Goal: Information Seeking & Learning: Understand process/instructions

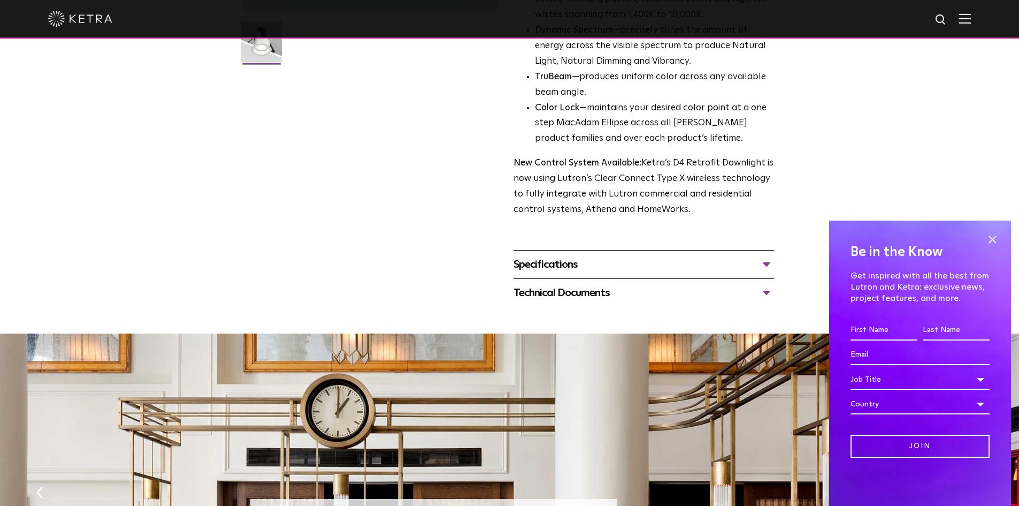
scroll to position [308, 0]
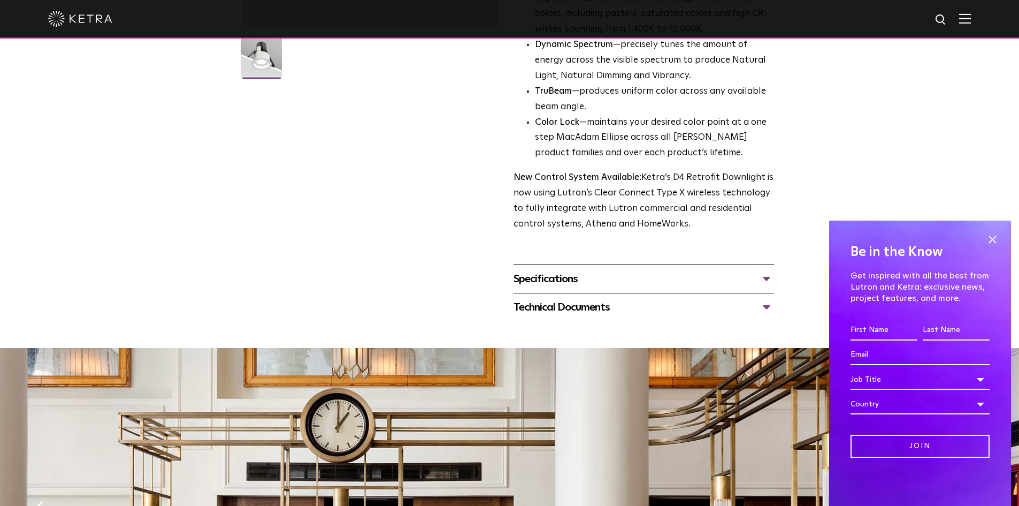
click at [767, 277] on div "Specifications" at bounding box center [644, 278] width 261 height 17
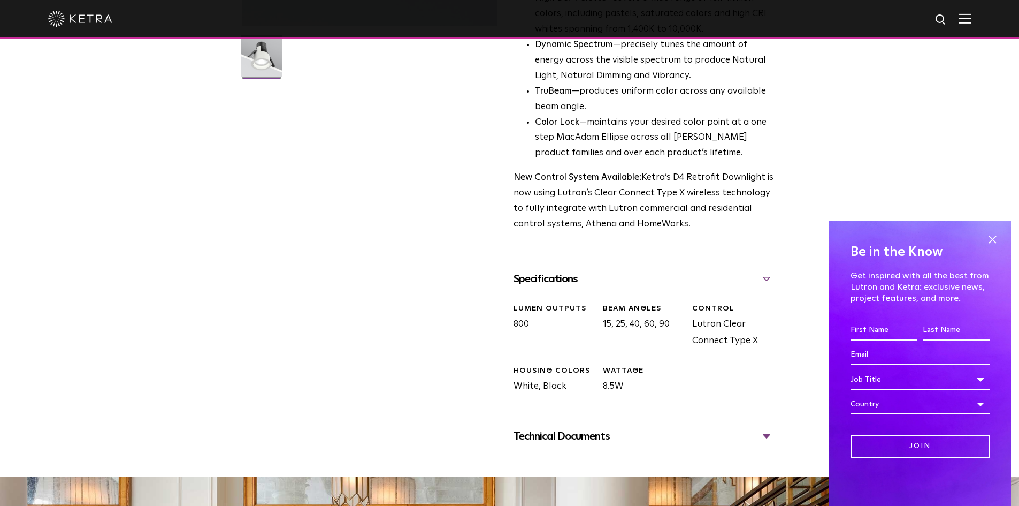
click at [768, 439] on div "Technical Documents" at bounding box center [644, 435] width 261 height 17
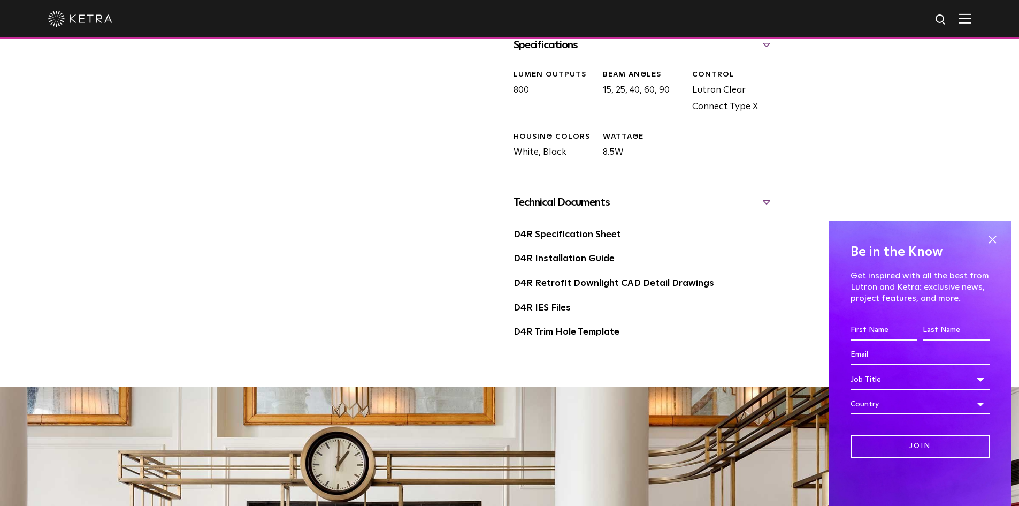
scroll to position [548, 0]
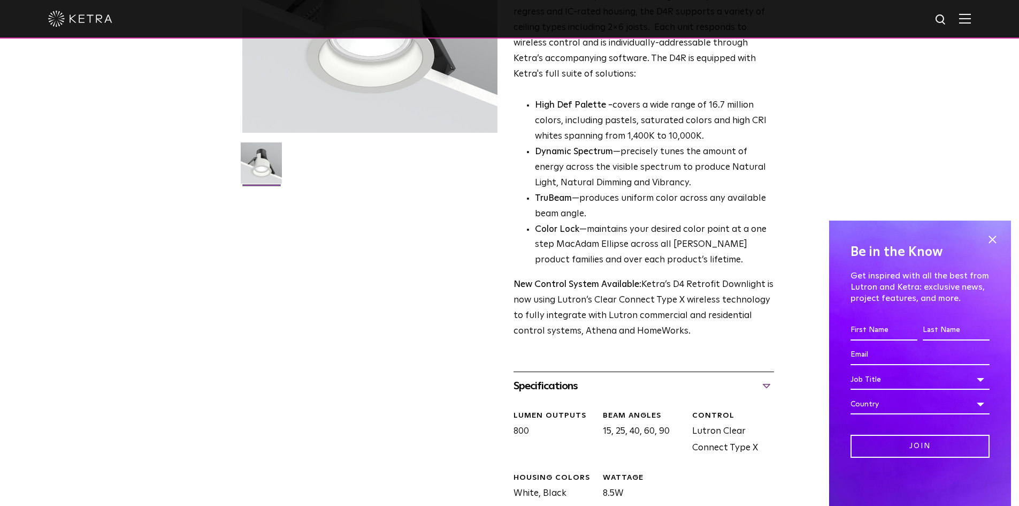
scroll to position [0, 0]
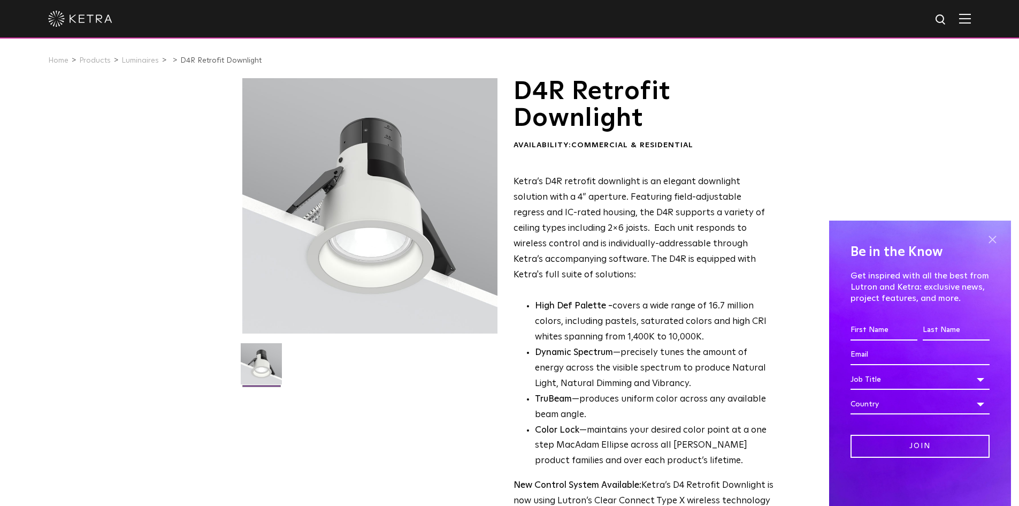
click at [991, 243] on span at bounding box center [992, 239] width 16 height 16
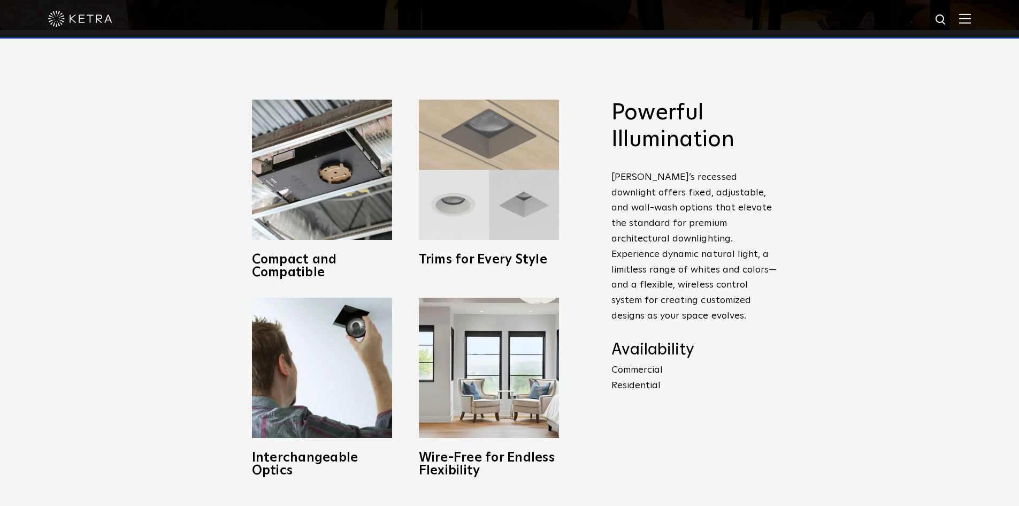
scroll to position [482, 0]
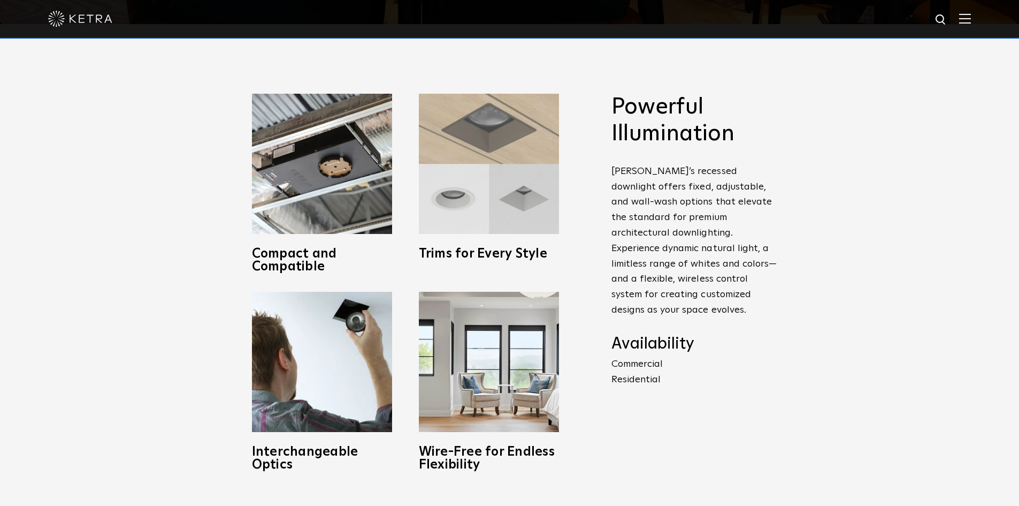
click at [481, 219] on img at bounding box center [489, 164] width 140 height 140
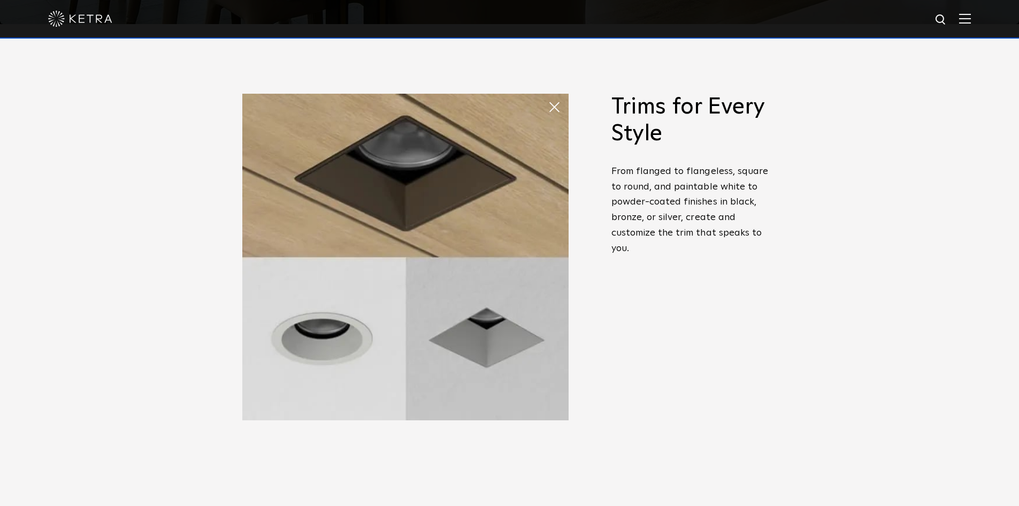
click at [549, 105] on span at bounding box center [558, 106] width 21 height 21
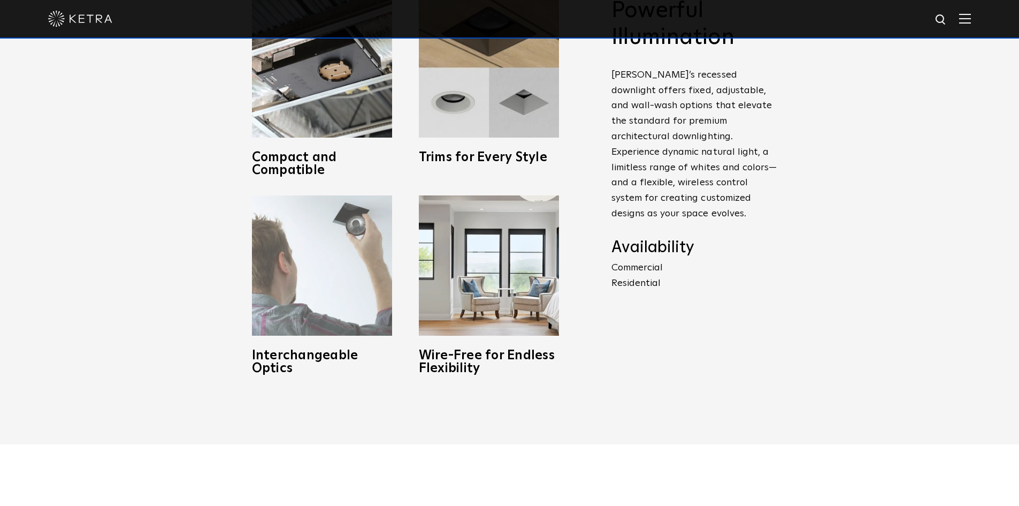
scroll to position [589, 0]
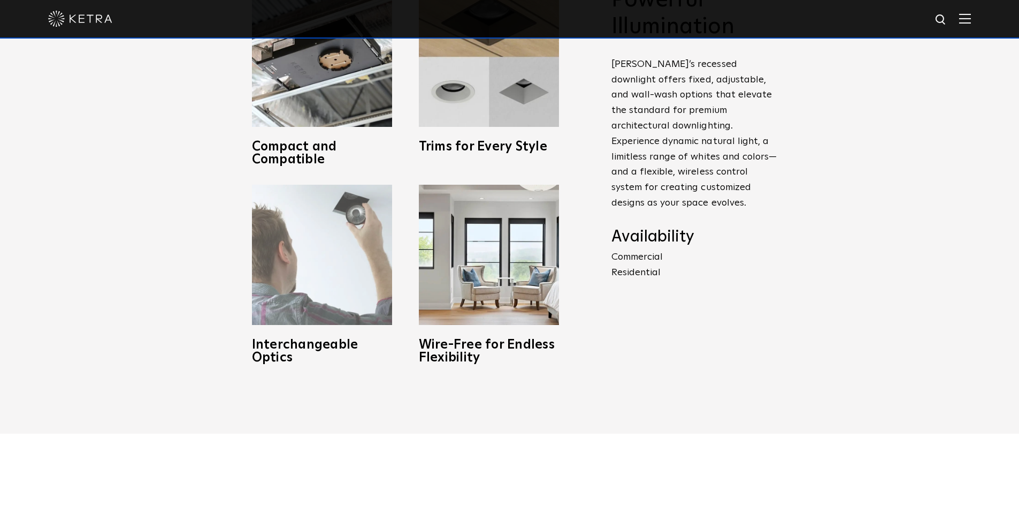
click at [302, 254] on img at bounding box center [322, 255] width 140 height 140
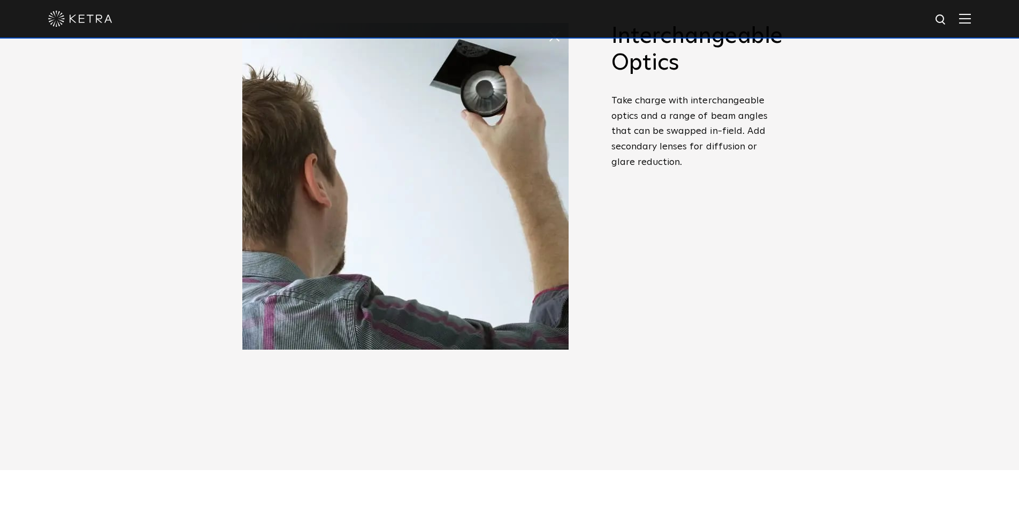
scroll to position [522, 0]
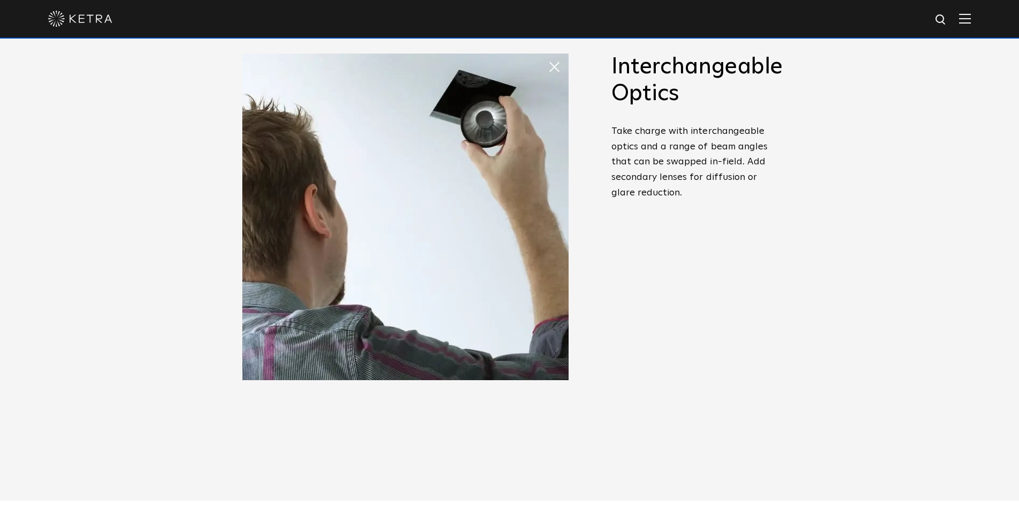
click at [548, 56] on span at bounding box center [548, 56] width 0 height 0
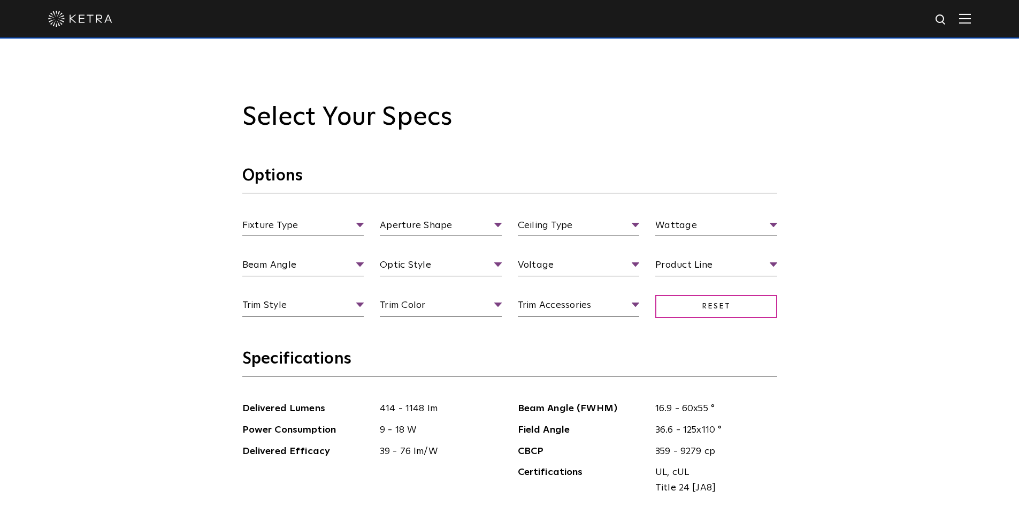
scroll to position [990, 0]
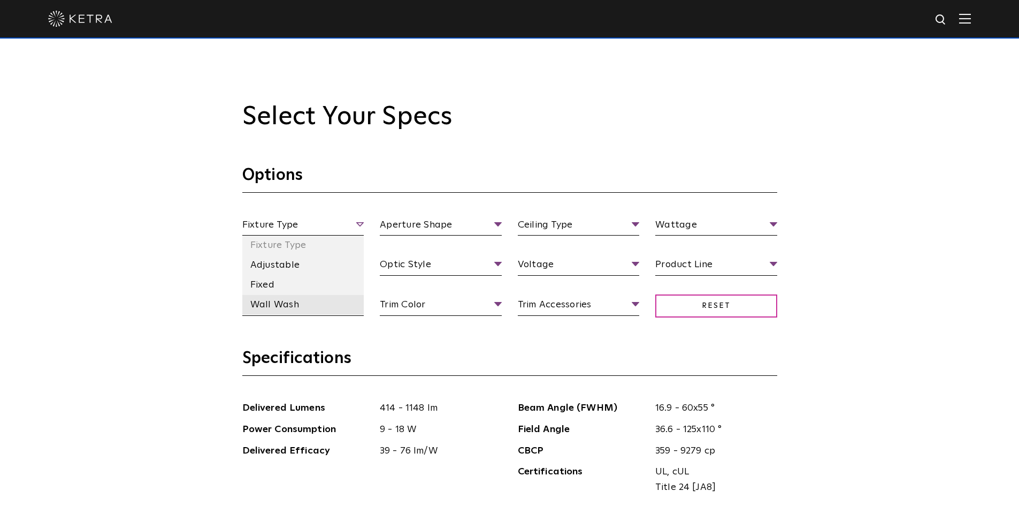
click at [280, 305] on li "Wall Wash" at bounding box center [303, 305] width 122 height 20
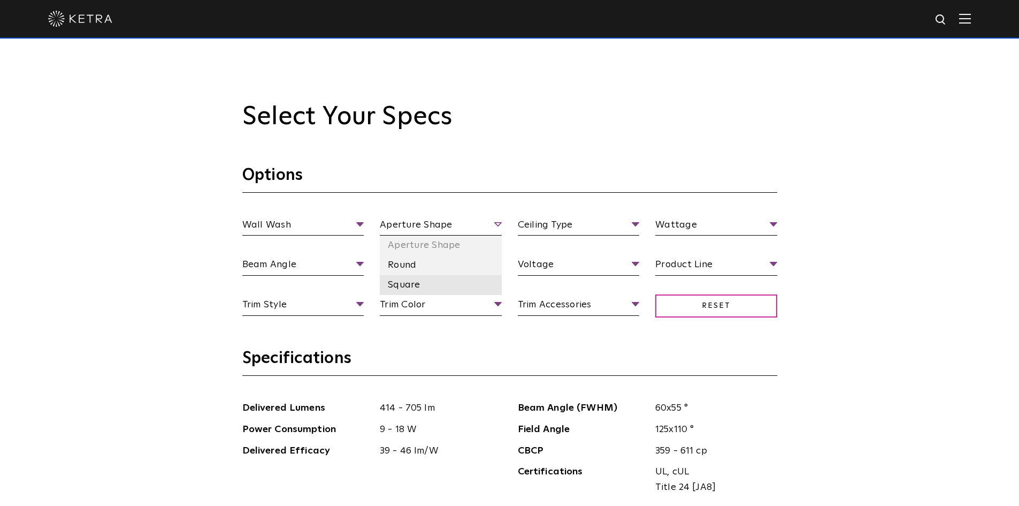
click at [416, 281] on li "Square" at bounding box center [441, 285] width 122 height 20
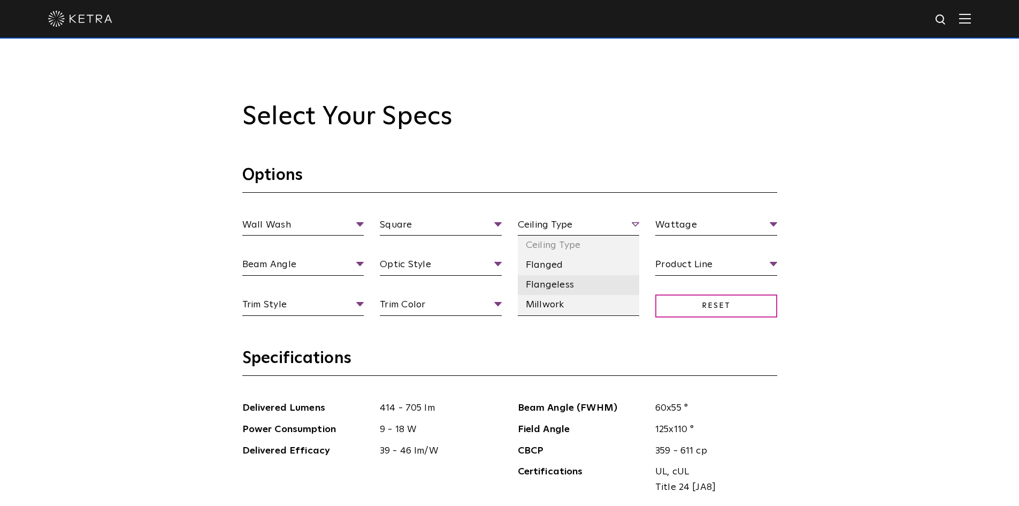
click at [581, 285] on li "Flangeless" at bounding box center [579, 285] width 122 height 20
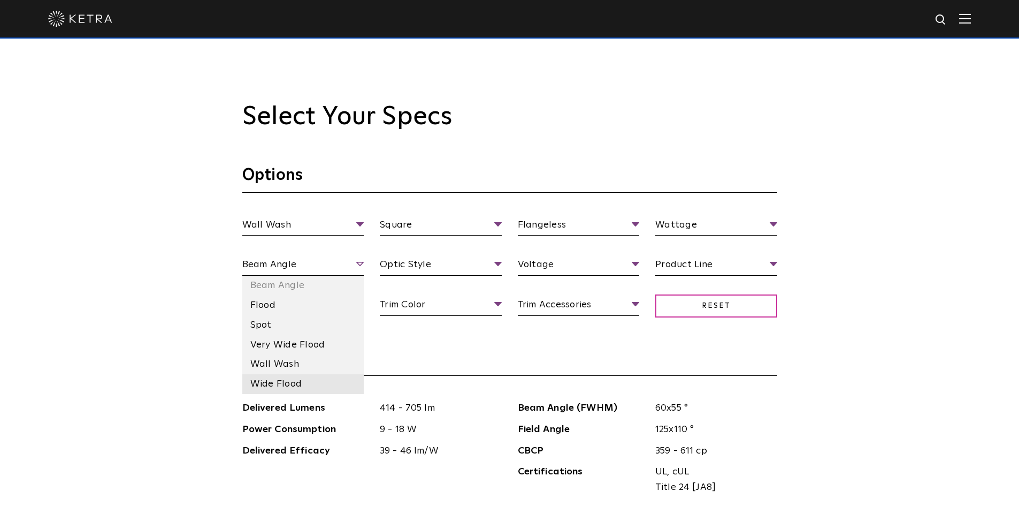
click at [309, 380] on li "Wide Flood" at bounding box center [303, 384] width 122 height 20
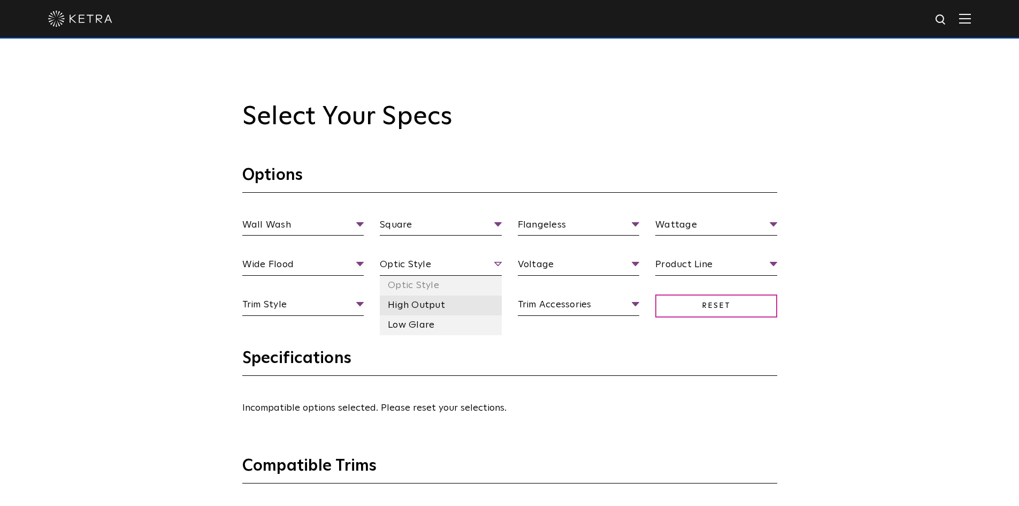
click at [440, 312] on li "High Output" at bounding box center [441, 305] width 122 height 20
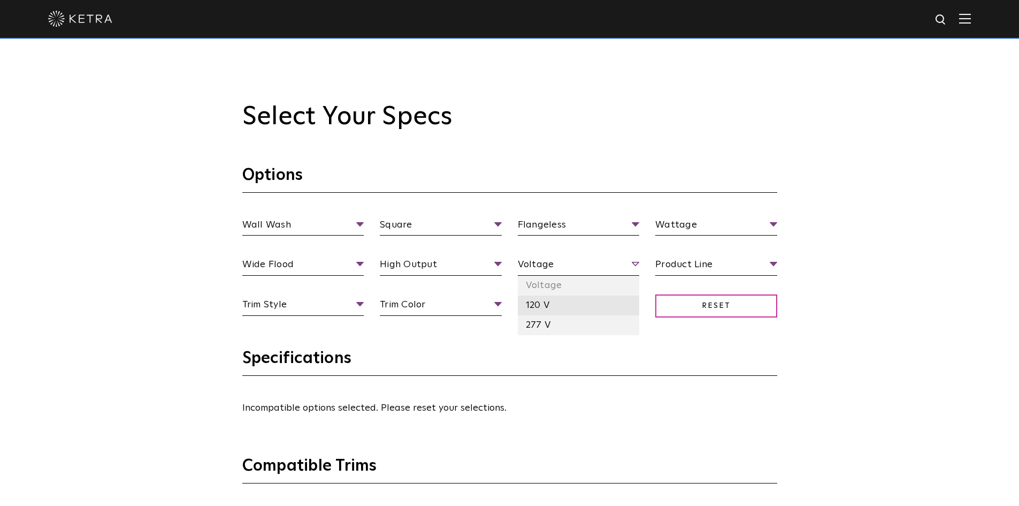
click at [552, 302] on li "120 V" at bounding box center [579, 305] width 122 height 20
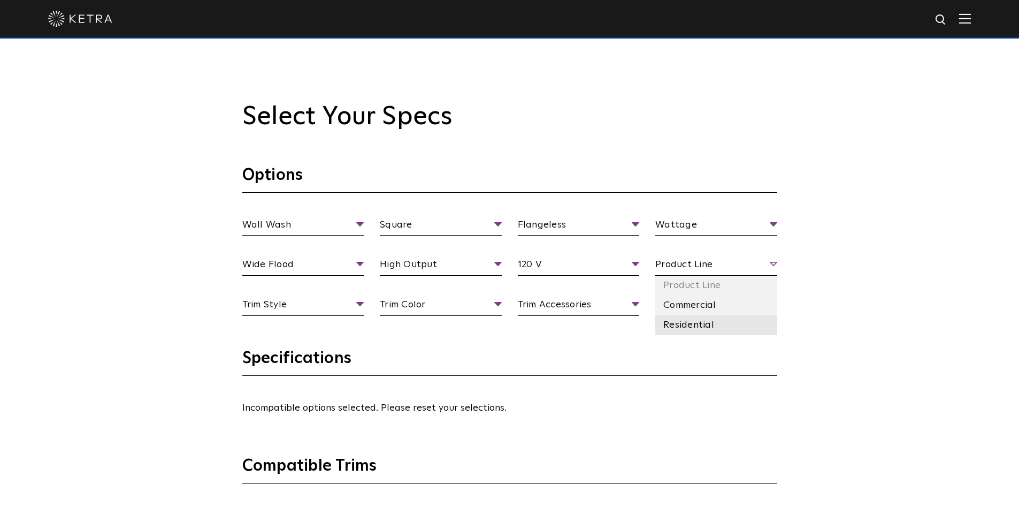
click at [711, 326] on li "Residential" at bounding box center [716, 325] width 122 height 20
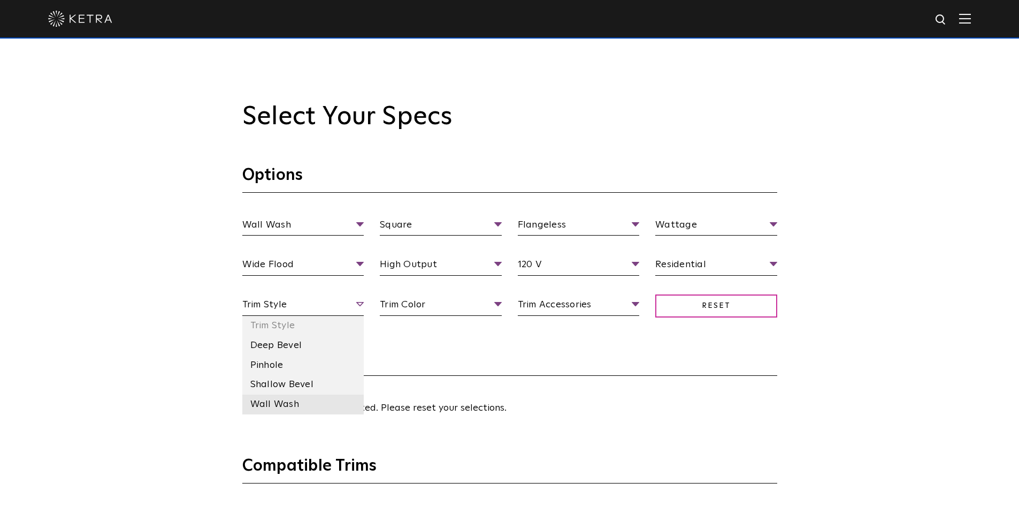
click at [302, 403] on li "Wall Wash" at bounding box center [303, 404] width 122 height 20
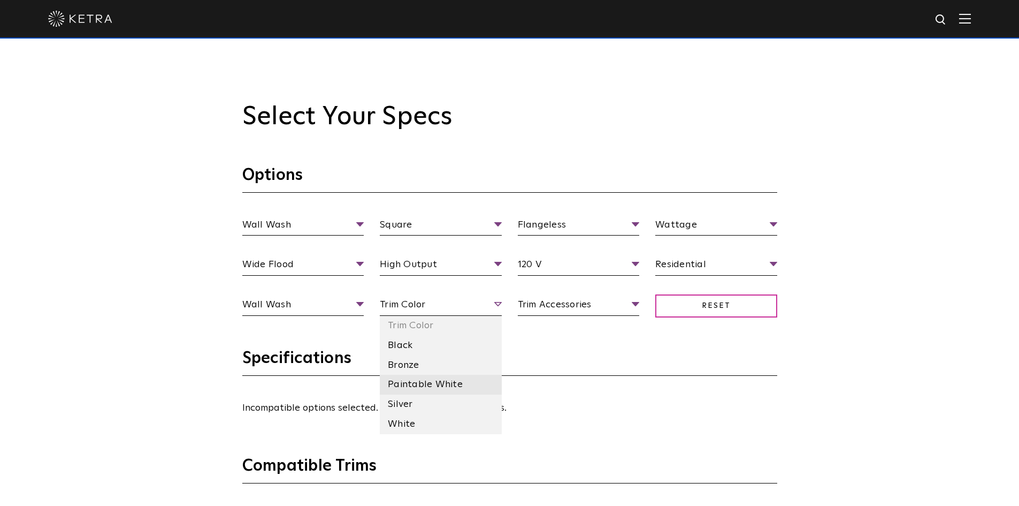
click at [427, 381] on li "Paintable White" at bounding box center [441, 385] width 122 height 20
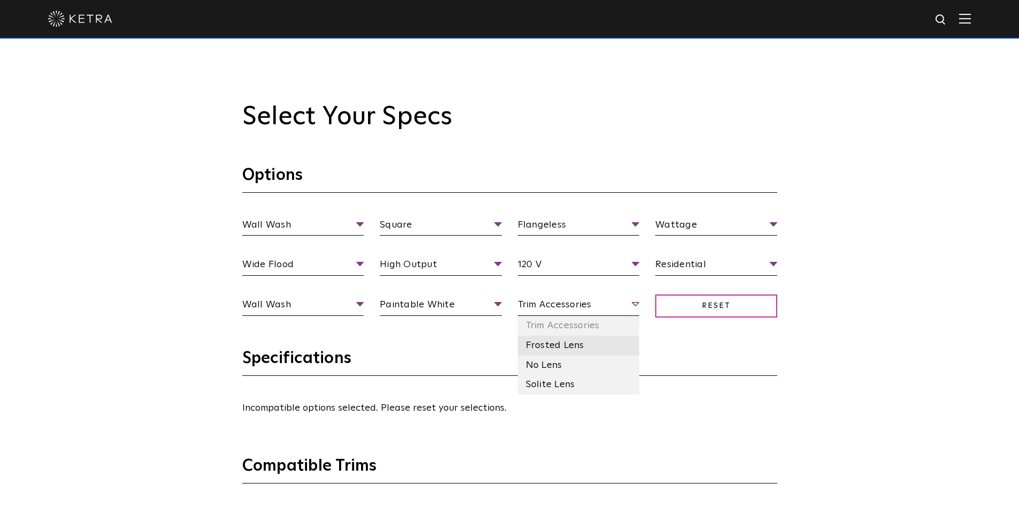
click at [561, 352] on li "Frosted Lens" at bounding box center [579, 345] width 122 height 20
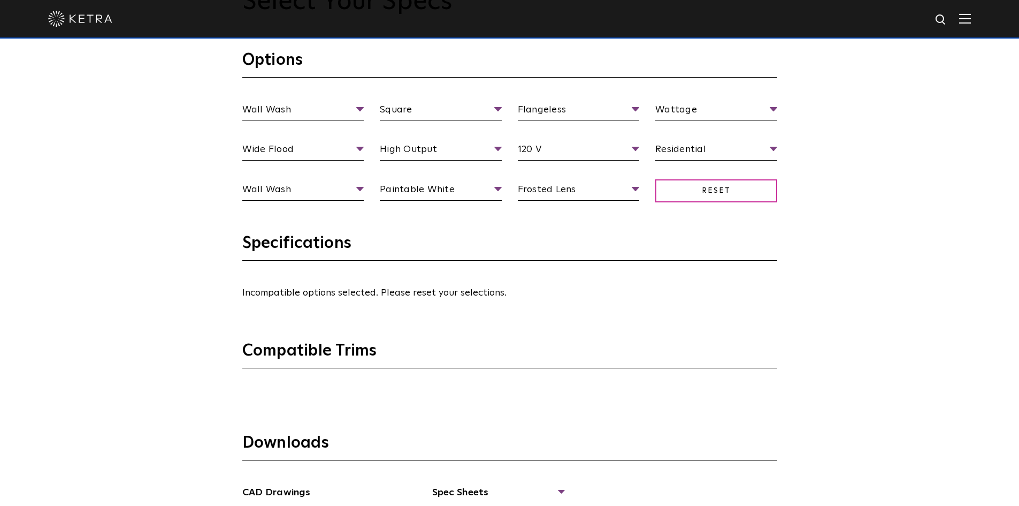
scroll to position [1110, 0]
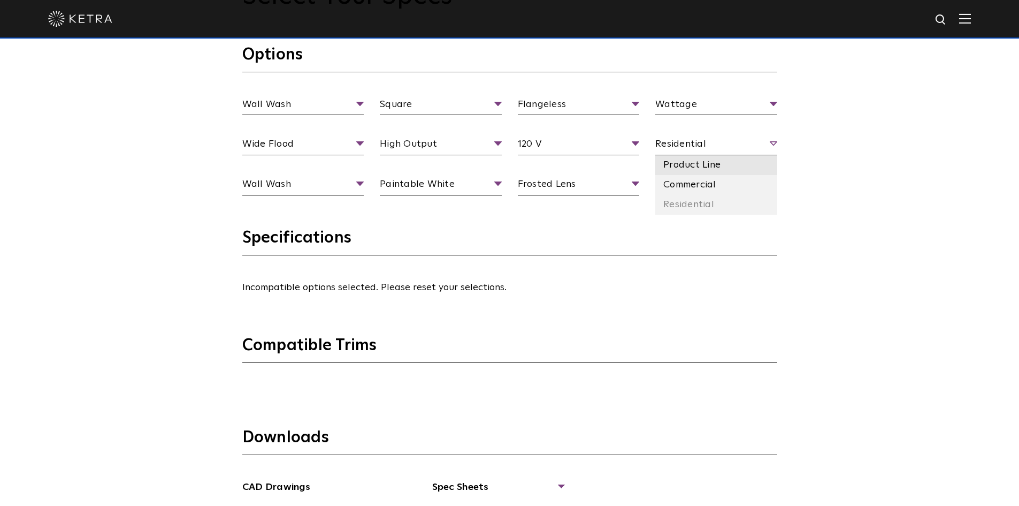
click at [702, 165] on li "Product Line" at bounding box center [716, 165] width 122 height 20
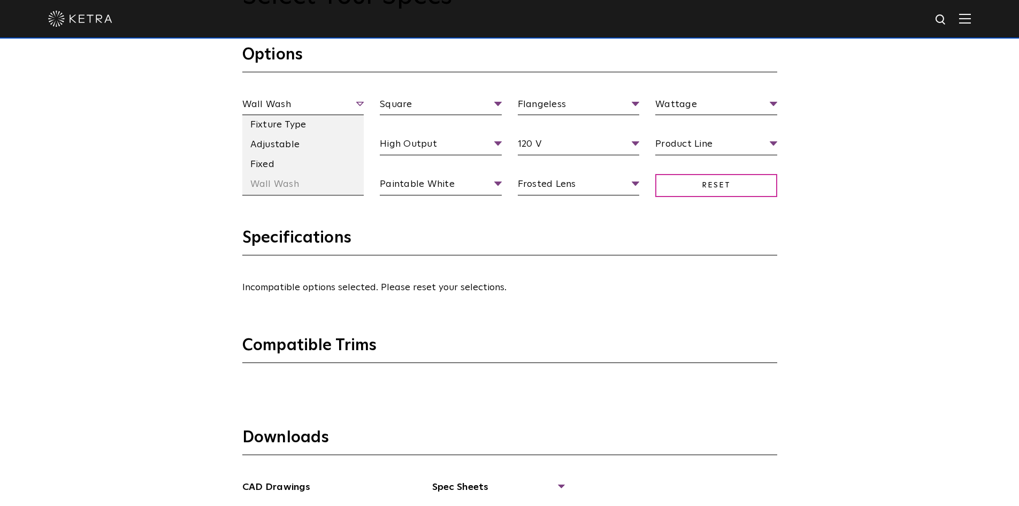
click at [335, 105] on span "Wall Wash" at bounding box center [303, 106] width 122 height 19
click at [289, 125] on li "Fixture Type" at bounding box center [303, 125] width 122 height 20
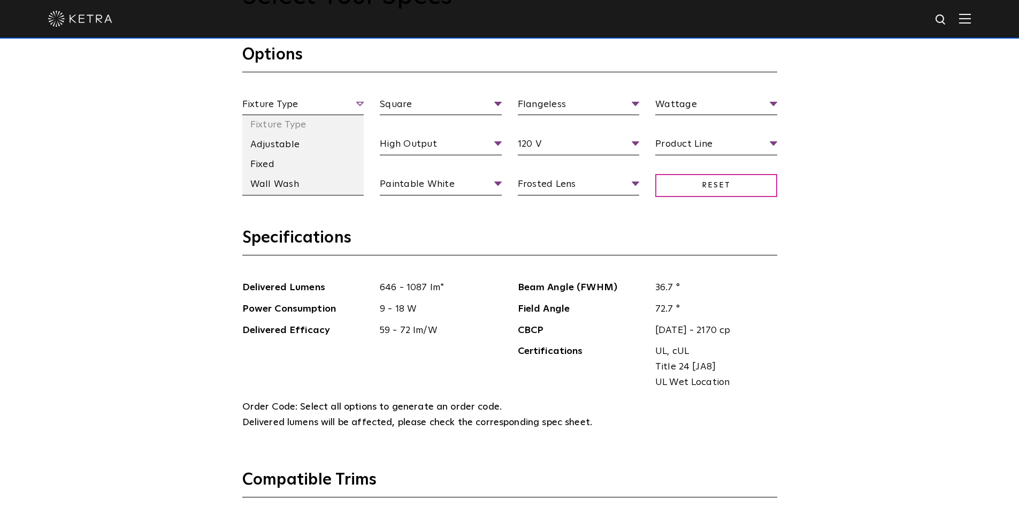
click at [345, 100] on span "Fixture Type" at bounding box center [303, 106] width 122 height 19
click at [295, 142] on li "Adjustable" at bounding box center [303, 145] width 122 height 20
click at [157, 149] on div "Select Your Specs Options Adjustable Fixture Type Adjustable Fixed Wall Wash Sq…" at bounding box center [509, 395] width 1019 height 966
click at [350, 100] on span "Adjustable" at bounding box center [303, 106] width 122 height 19
click at [289, 180] on li "Wall Wash" at bounding box center [303, 184] width 122 height 20
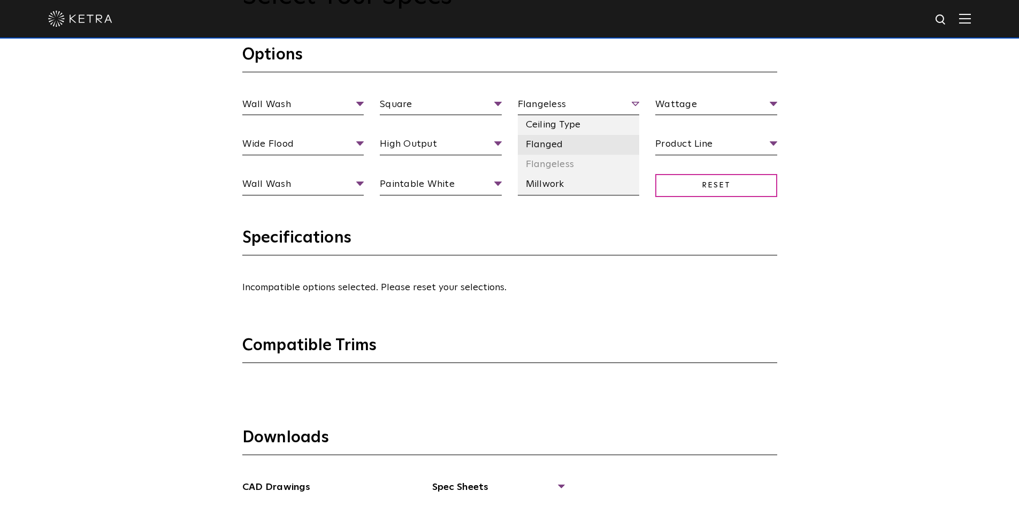
click at [562, 147] on li "Flanged" at bounding box center [579, 145] width 122 height 20
click at [563, 106] on span "Flanged" at bounding box center [579, 106] width 122 height 19
click at [551, 172] on li "Flangeless" at bounding box center [579, 165] width 122 height 20
click at [554, 108] on span "Flangeless" at bounding box center [579, 106] width 122 height 19
click at [551, 180] on li "Millwork" at bounding box center [579, 184] width 122 height 20
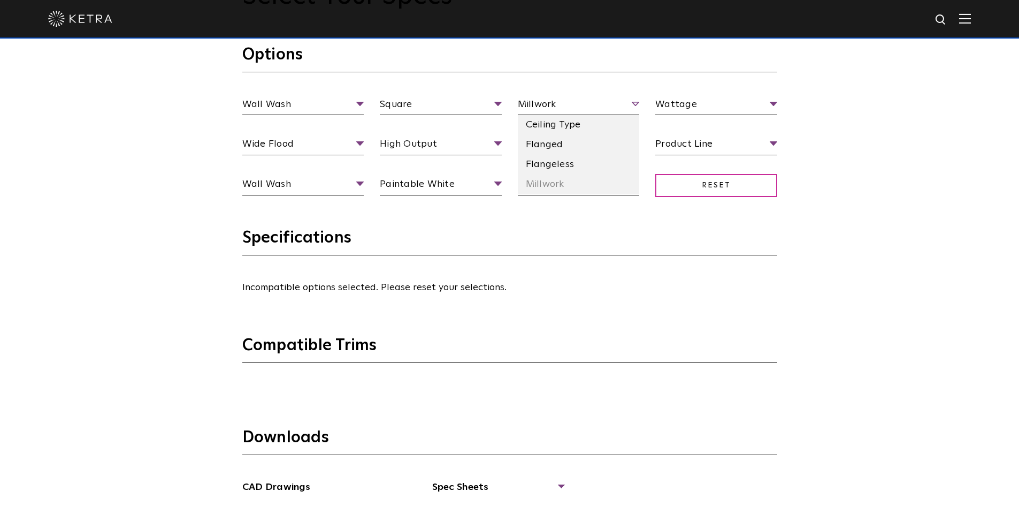
click at [553, 103] on span "Millwork" at bounding box center [579, 106] width 122 height 19
click at [560, 122] on li "Ceiling Type" at bounding box center [579, 125] width 122 height 20
click at [557, 104] on span "Ceiling Type" at bounding box center [579, 106] width 122 height 19
click at [567, 143] on li "Flanged" at bounding box center [579, 145] width 122 height 20
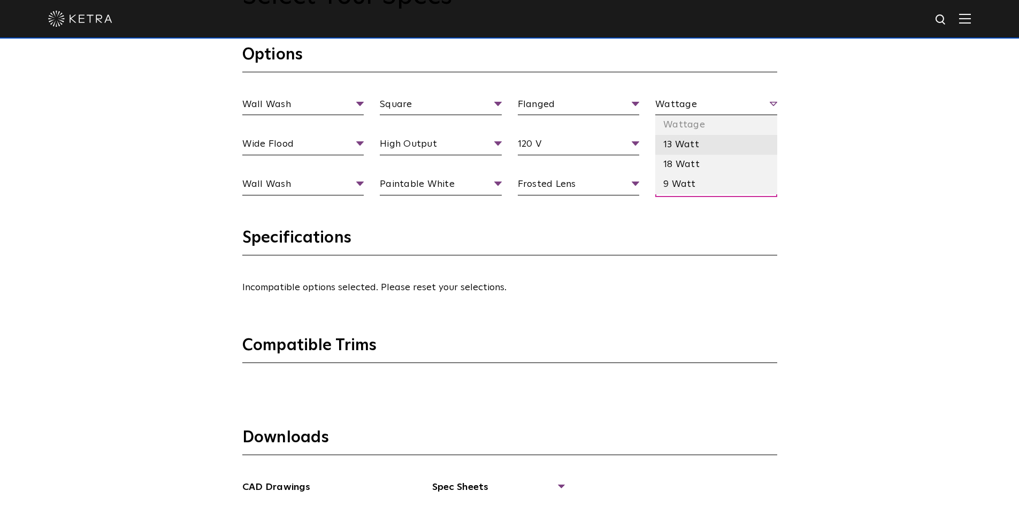
click at [699, 147] on li "13 Watt" at bounding box center [716, 145] width 122 height 20
click at [693, 161] on li "18 Watt" at bounding box center [716, 165] width 122 height 20
click at [691, 179] on li "9 Watt" at bounding box center [716, 184] width 122 height 20
click at [688, 157] on li "18 Watt" at bounding box center [716, 165] width 122 height 20
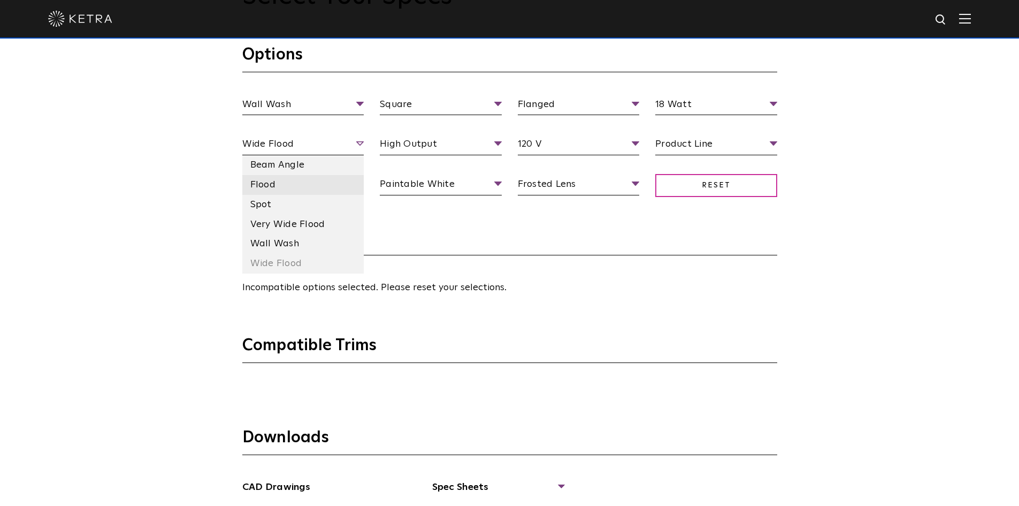
click at [291, 187] on li "Flood" at bounding box center [303, 185] width 122 height 20
click at [293, 170] on li "Beam Angle" at bounding box center [303, 165] width 122 height 20
click at [300, 247] on li "Wall Wash" at bounding box center [303, 244] width 122 height 20
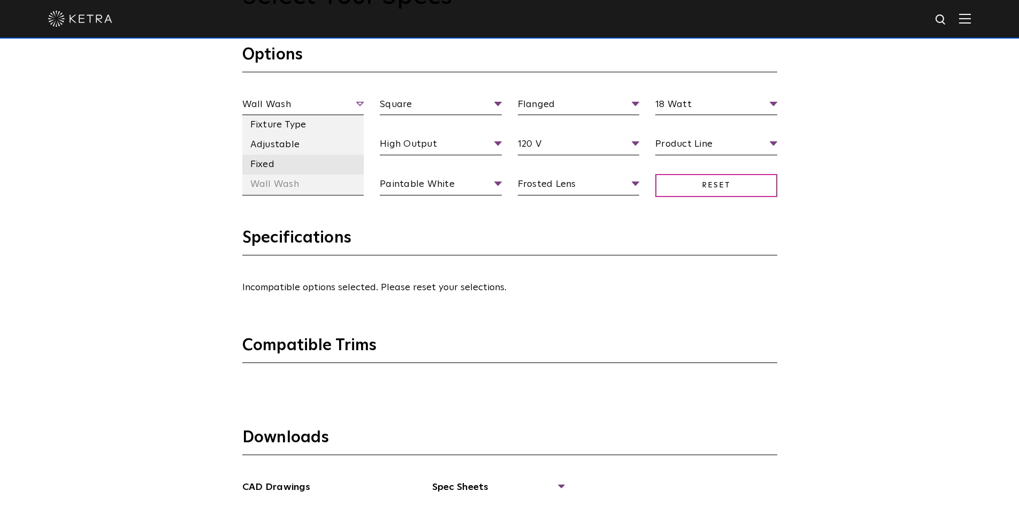
click at [317, 162] on li "Fixed" at bounding box center [303, 165] width 122 height 20
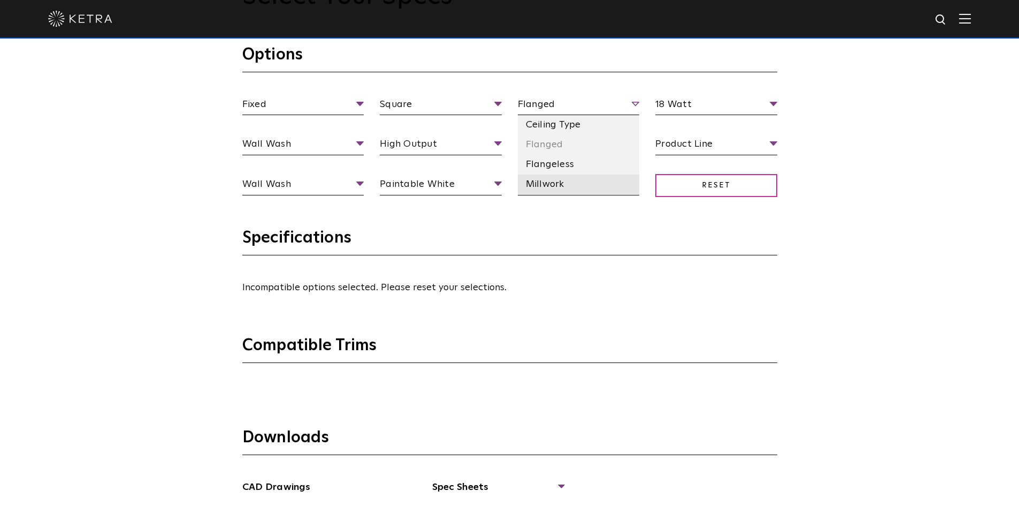
click at [580, 179] on li "Millwork" at bounding box center [579, 184] width 122 height 20
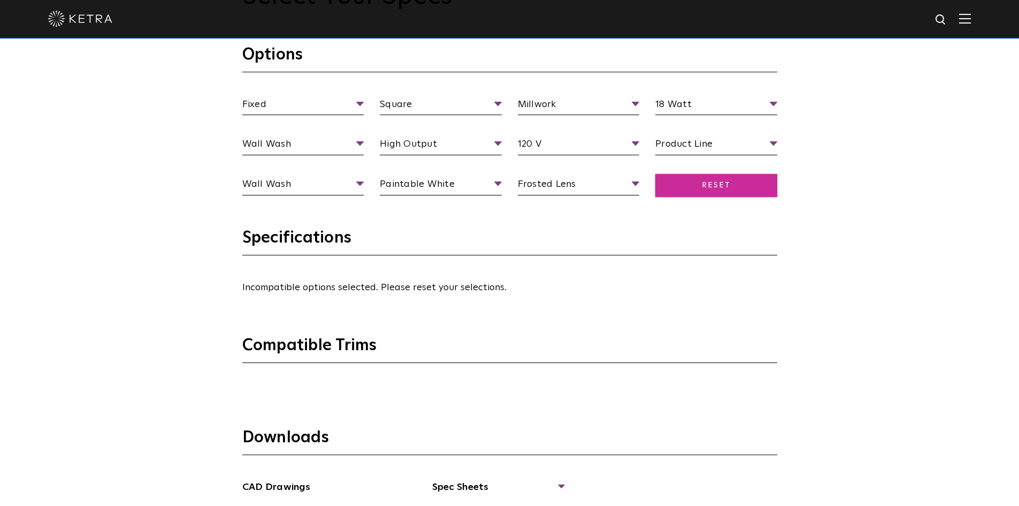
click at [713, 181] on span "Reset" at bounding box center [716, 185] width 122 height 23
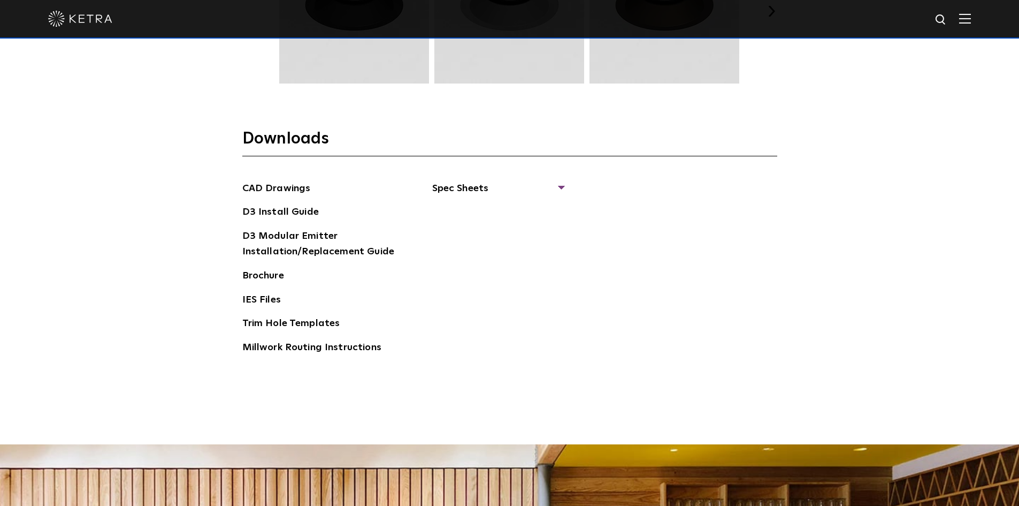
scroll to position [1672, 0]
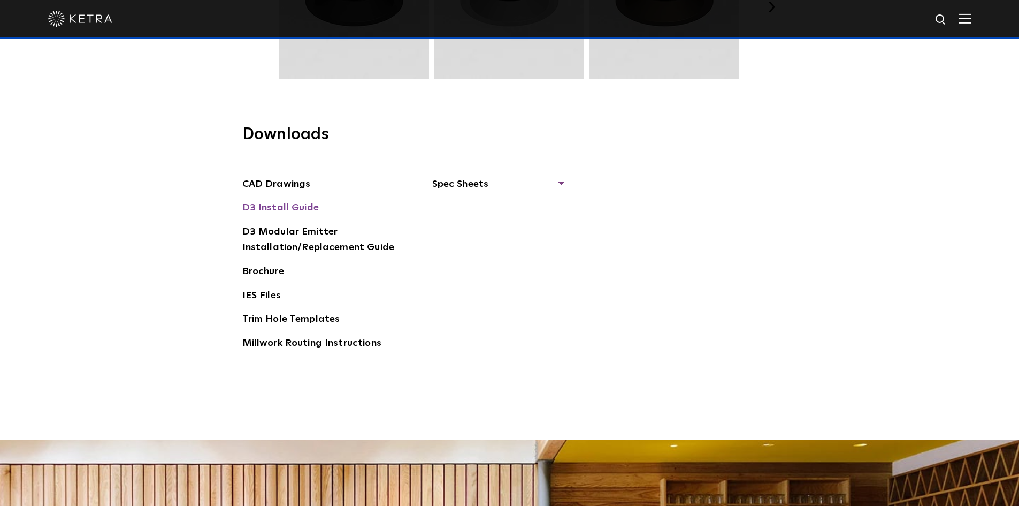
click at [296, 205] on link "D3 Install Guide" at bounding box center [280, 208] width 77 height 17
